Goal: Navigation & Orientation: Go to known website

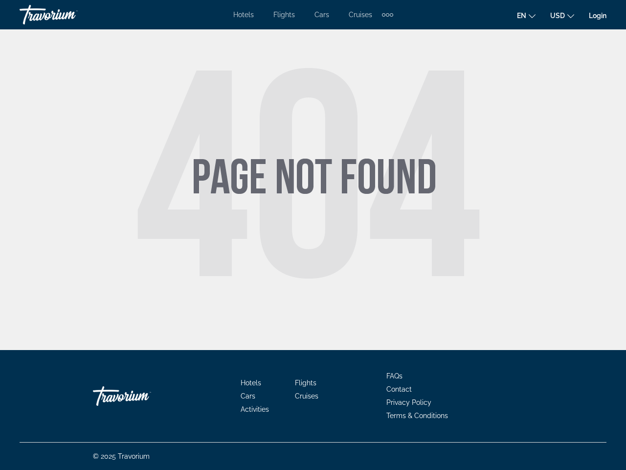
click at [387, 15] on div "Extra navigation items" at bounding box center [387, 14] width 3 height 3
click at [527, 15] on span "en" at bounding box center [521, 16] width 9 height 8
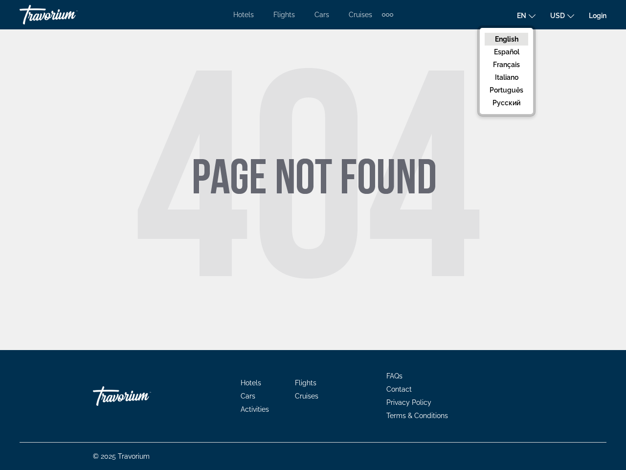
click at [562, 15] on span "USD" at bounding box center [558, 16] width 15 height 8
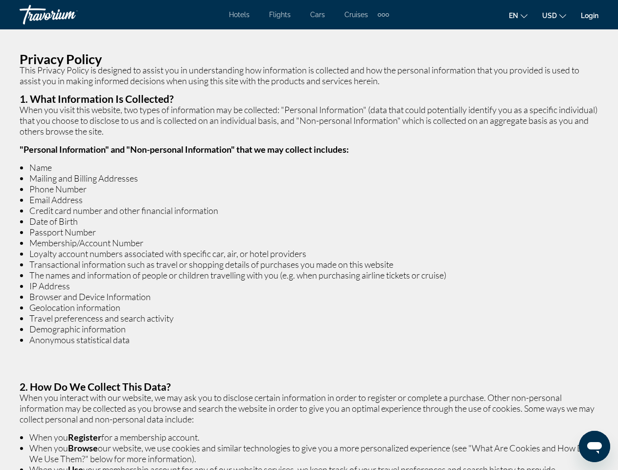
click at [383, 15] on div "Extra navigation items" at bounding box center [383, 14] width 3 height 3
click at [518, 15] on span "en" at bounding box center [513, 16] width 9 height 8
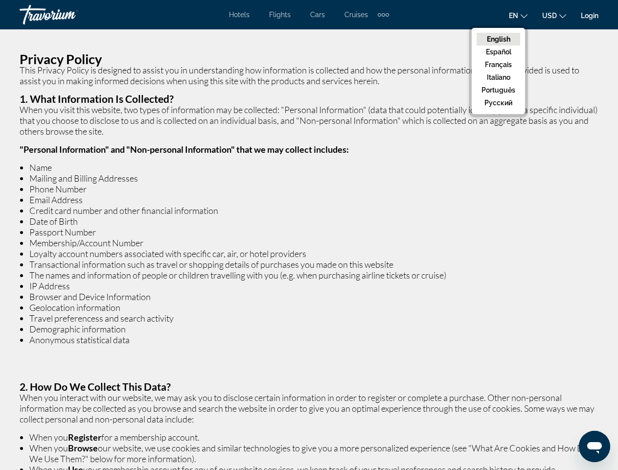
click at [554, 15] on span "USD" at bounding box center [549, 16] width 15 height 8
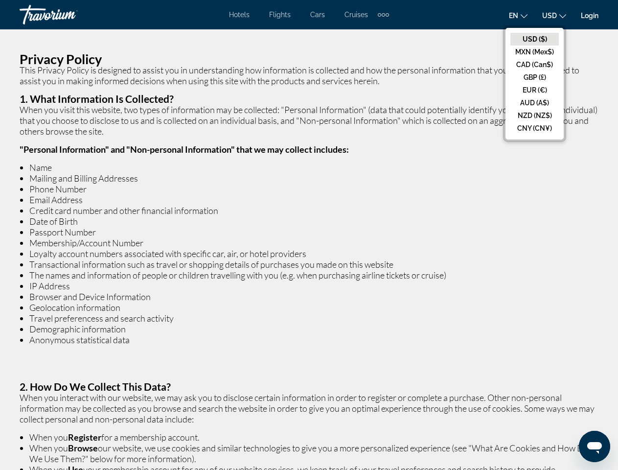
click at [595, 446] on icon "Open messaging window" at bounding box center [594, 448] width 15 height 12
